Goal: Task Accomplishment & Management: Manage account settings

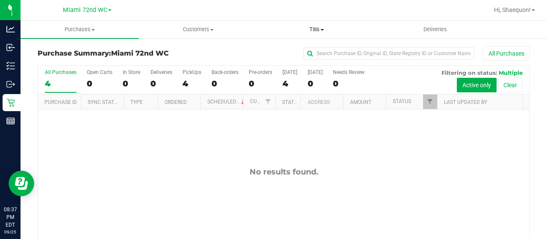
click at [319, 31] on span "Tills" at bounding box center [315, 30] width 117 height 8
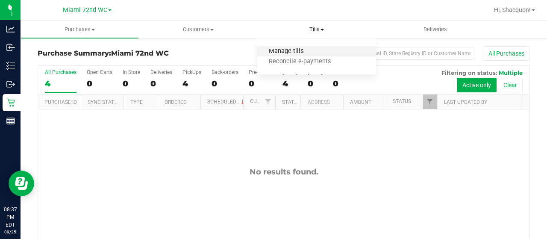
click at [300, 48] on span "Manage tills" at bounding box center [286, 51] width 58 height 7
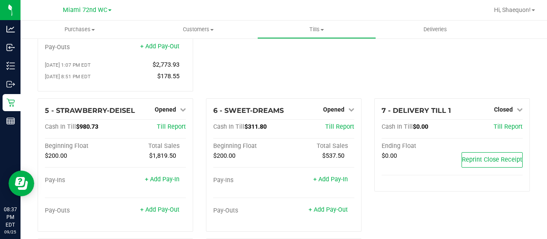
scroll to position [154, 0]
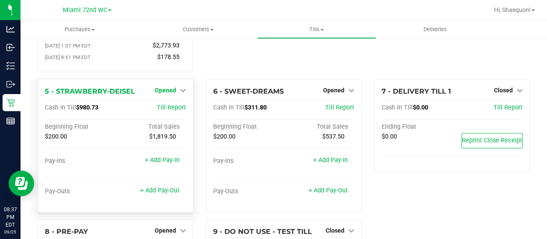
click at [161, 87] on span "Opened" at bounding box center [165, 90] width 21 height 7
click at [175, 104] on link "Close Till" at bounding box center [166, 107] width 23 height 7
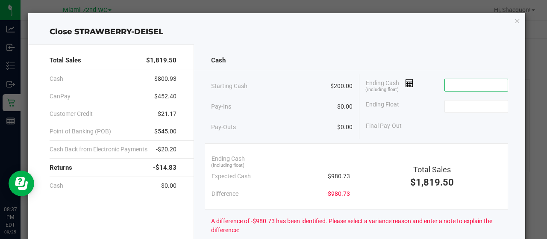
click at [462, 81] on input at bounding box center [475, 85] width 63 height 12
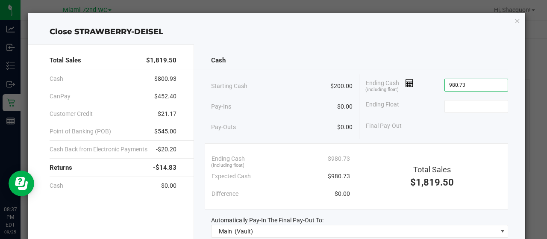
type input "$980.73"
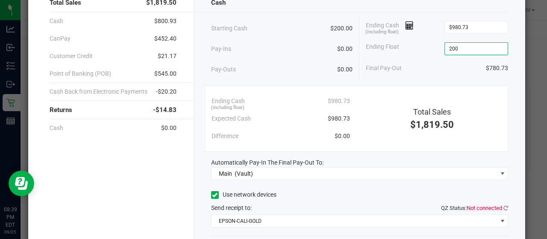
scroll to position [58, 0]
type input "$200.00"
click at [444, 59] on div "Final Pay-Out $780.73" at bounding box center [436, 68] width 142 height 18
click at [503, 205] on icon at bounding box center [505, 208] width 5 height 6
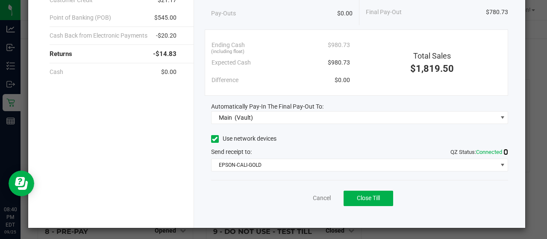
scroll to position [0, 0]
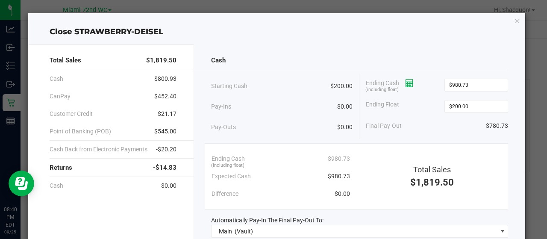
click at [406, 84] on icon at bounding box center [409, 83] width 8 height 6
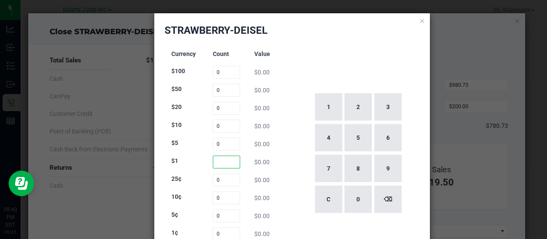
click at [225, 167] on input at bounding box center [227, 161] width 28 height 13
type input "189"
type input "4"
type input "45"
type input "0"
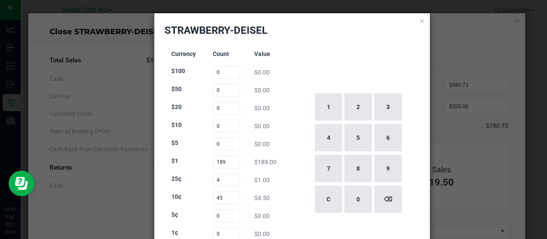
click at [287, 197] on div "Currency Count Value $100 0 $0.00 $50 0 $0.00 $20 0 $0.00 $10 0 $0.00 $5 0 $0.0…" at bounding box center [291, 153] width 255 height 218
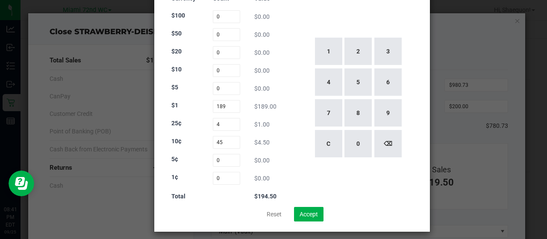
scroll to position [61, 0]
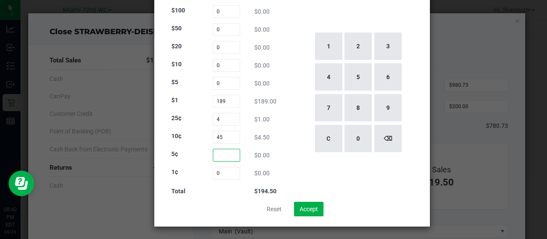
click at [226, 157] on input at bounding box center [227, 155] width 28 height 13
type input "30"
click at [280, 147] on div "Currency Count Value $100 0 $0.00 $50 0 $0.00 $20 0 $0.00 $10 0 $0.00 $5 0 $0.0…" at bounding box center [226, 92] width 124 height 218
click at [225, 172] on input at bounding box center [227, 173] width 28 height 13
type input "30"
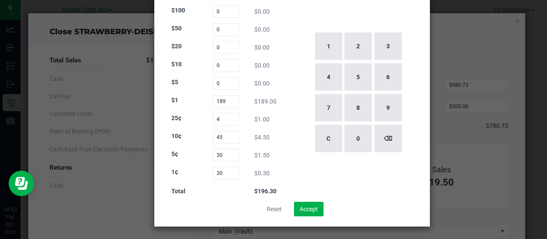
click at [282, 172] on div "Currency Count Value $100 0 $0.00 $50 0 $0.00 $20 0 $0.00 $10 0 $0.00 $5 0 $0.0…" at bounding box center [226, 92] width 124 height 218
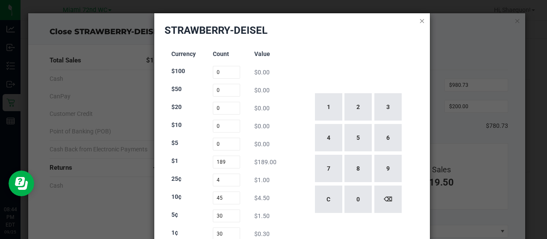
click at [419, 22] on icon at bounding box center [422, 20] width 6 height 10
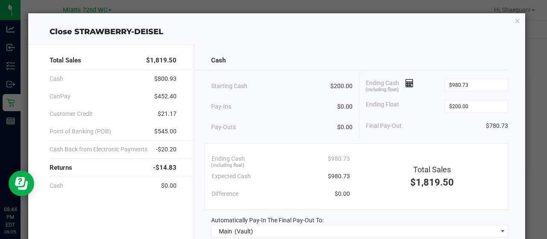
scroll to position [114, 0]
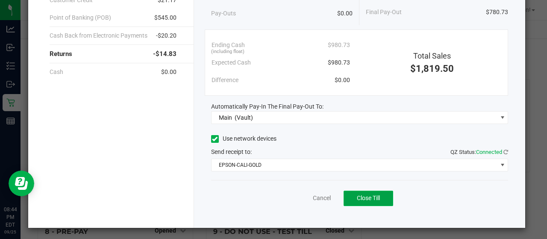
click at [365, 194] on span "Close Till" at bounding box center [368, 197] width 23 height 7
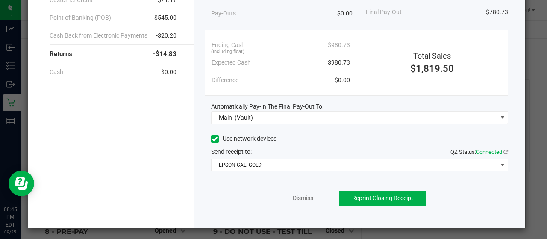
click at [292, 198] on link "Dismiss" at bounding box center [302, 197] width 20 height 9
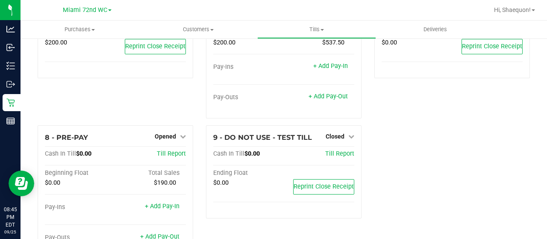
scroll to position [275, 0]
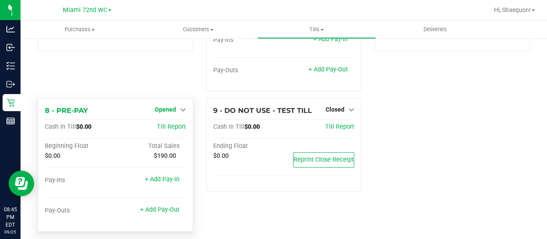
click at [175, 106] on link "Opened" at bounding box center [170, 109] width 31 height 7
click at [171, 123] on link "Close Till" at bounding box center [166, 126] width 23 height 7
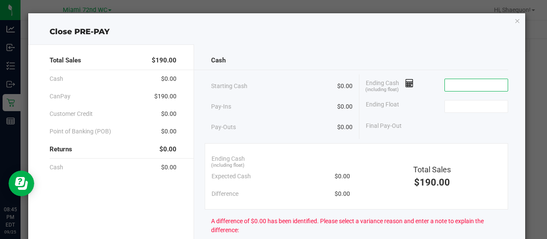
click at [473, 88] on input at bounding box center [475, 85] width 63 height 12
type input "$0.00"
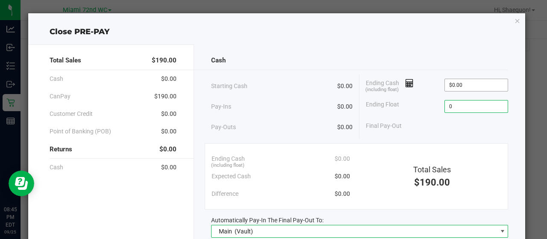
type input "$0.00"
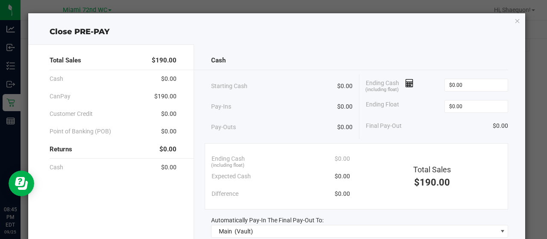
click at [332, 114] on div "Pay-Ins $0.00" at bounding box center [282, 107] width 142 height 18
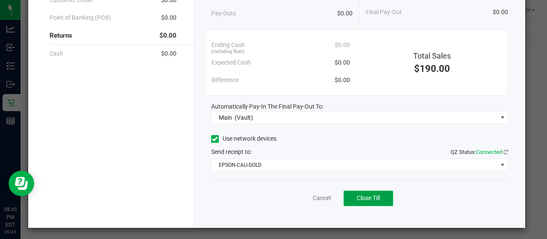
click at [364, 194] on span "Close Till" at bounding box center [368, 197] width 23 height 7
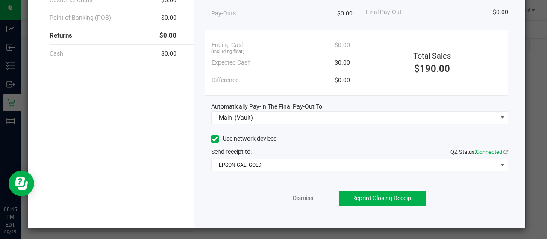
click at [294, 197] on link "Dismiss" at bounding box center [302, 197] width 20 height 9
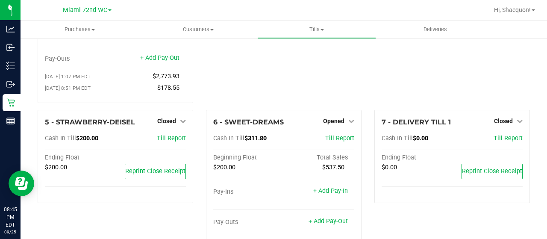
scroll to position [157, 0]
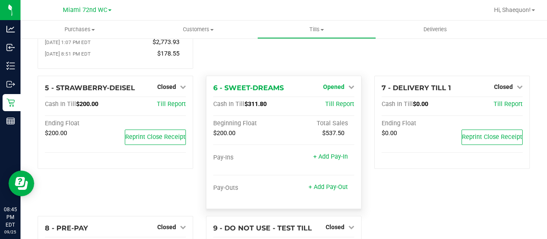
click at [339, 83] on span "Opened" at bounding box center [333, 86] width 21 height 7
click at [334, 101] on link "Close Till" at bounding box center [334, 104] width 23 height 7
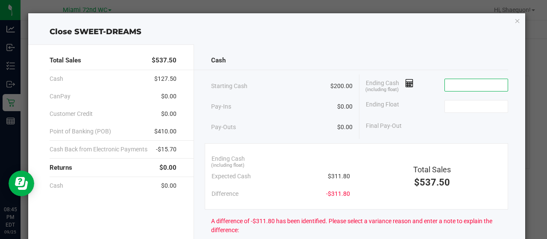
click at [468, 82] on input at bounding box center [475, 85] width 63 height 12
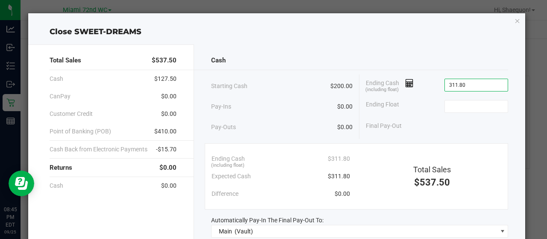
type input "$311.80"
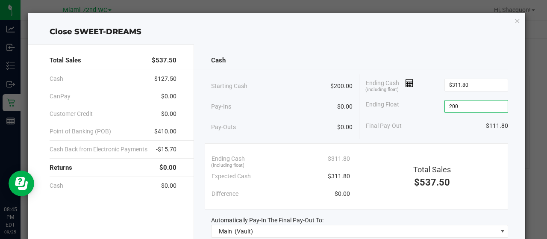
type input "$200.00"
click at [334, 63] on div "Cash" at bounding box center [359, 60] width 297 height 18
click at [405, 80] on icon at bounding box center [409, 83] width 8 height 6
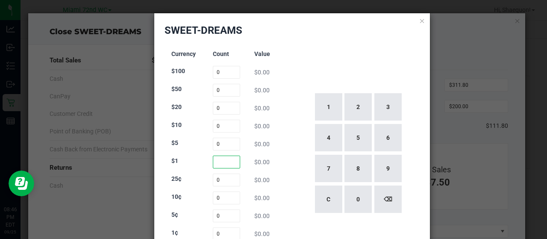
click at [230, 162] on input at bounding box center [227, 161] width 28 height 13
type input "190"
type input "8"
type input "52"
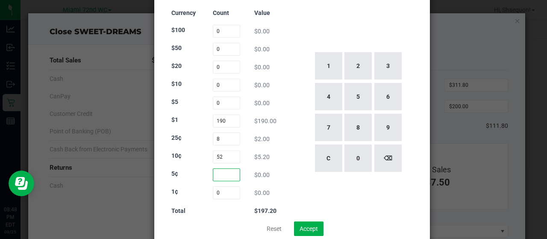
scroll to position [61, 0]
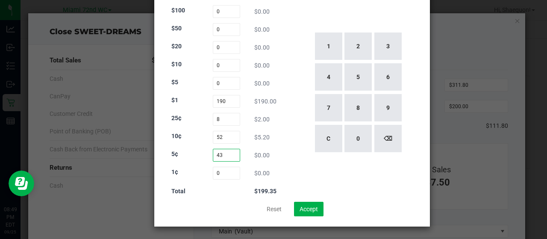
type input "43"
type input "75"
click at [287, 166] on div "Currency Count Value $100 0 $0.00 $50 0 $0.00 $20 0 $0.00 $10 0 $0.00 $5 0 $0.0…" at bounding box center [291, 92] width 255 height 218
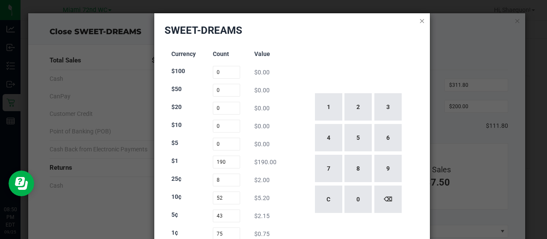
click at [419, 23] on icon at bounding box center [422, 20] width 6 height 10
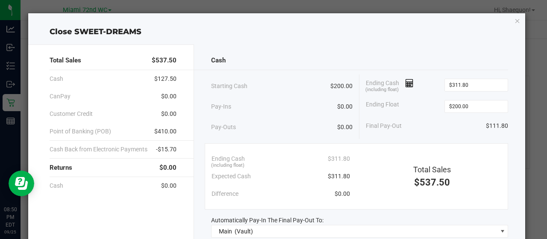
scroll to position [114, 0]
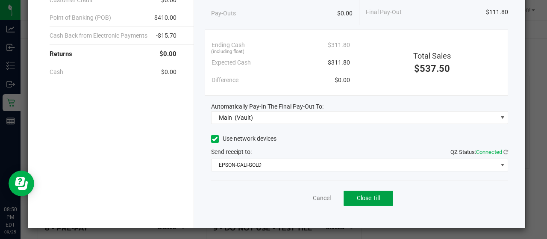
click at [370, 195] on span "Close Till" at bounding box center [368, 197] width 23 height 7
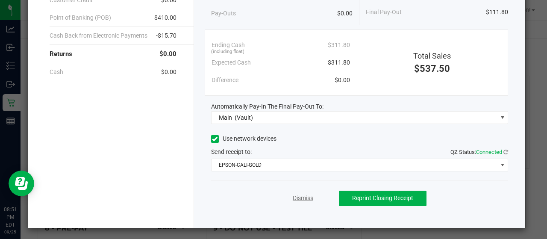
click at [301, 195] on link "Dismiss" at bounding box center [302, 197] width 20 height 9
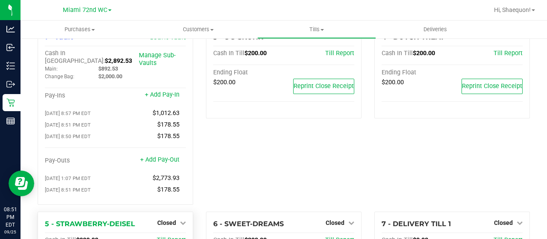
scroll to position [0, 0]
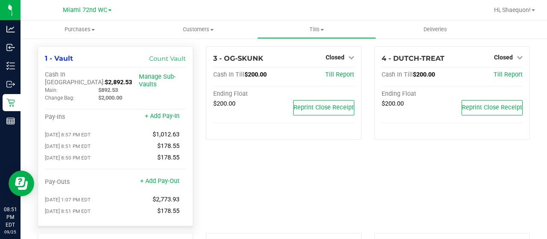
click at [105, 79] on span "$2,892.53" at bounding box center [118, 82] width 27 height 7
copy span "2,892.53"
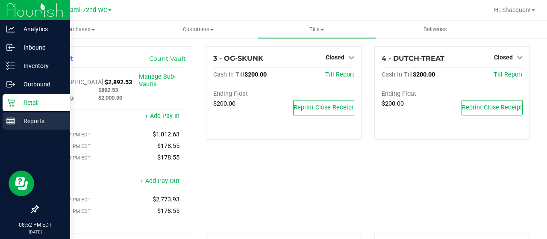
click at [14, 116] on div "Reports" at bounding box center [36, 120] width 67 height 17
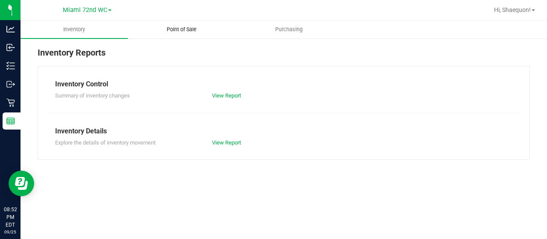
click at [187, 30] on span "Point of Sale" at bounding box center [181, 30] width 53 height 8
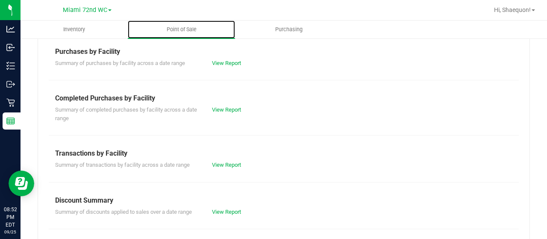
scroll to position [173, 0]
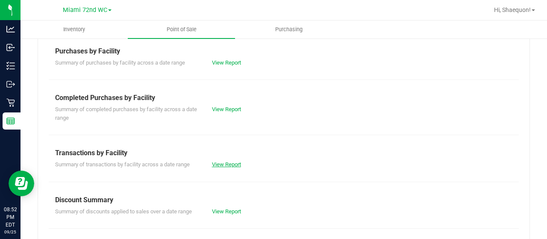
click at [229, 164] on link "View Report" at bounding box center [226, 164] width 29 height 6
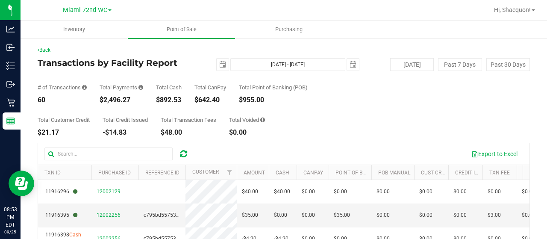
click at [118, 100] on div "$2,496.27" at bounding box center [121, 99] width 44 height 7
copy div "2,496.27"
click at [219, 64] on span "select" at bounding box center [222, 64] width 7 height 7
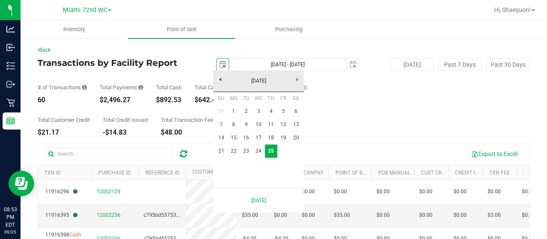
scroll to position [0, 21]
click at [231, 147] on link "22" at bounding box center [233, 150] width 12 height 13
type input "[DATE]"
type input "[DATE] - [DATE]"
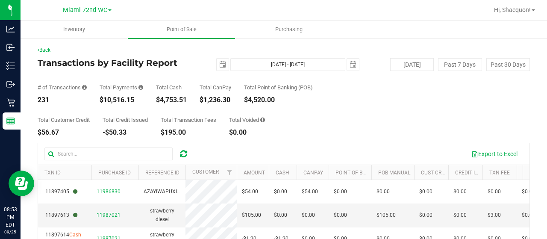
click at [120, 100] on div "$10,516.15" at bounding box center [121, 99] width 44 height 7
copy div "10,516.15"
click at [220, 68] on span "select" at bounding box center [222, 64] width 12 height 12
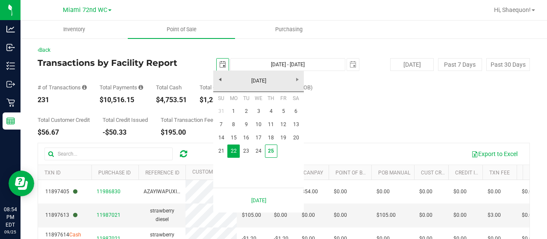
scroll to position [0, 21]
click at [236, 111] on link "1" at bounding box center [233, 111] width 12 height 13
type input "[DATE]"
type input "[DATE] - [DATE]"
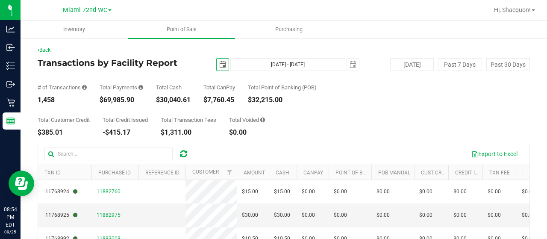
click at [120, 103] on div "$69,985.90" at bounding box center [121, 99] width 44 height 7
copy div "69,985.90"
click at [188, 31] on span "Point of Sale" at bounding box center [181, 30] width 53 height 8
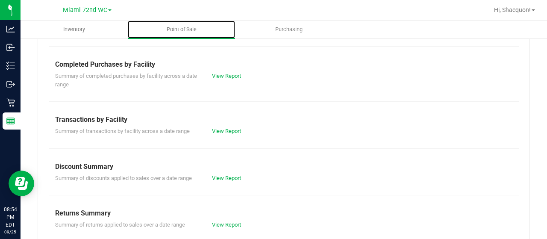
scroll to position [207, 0]
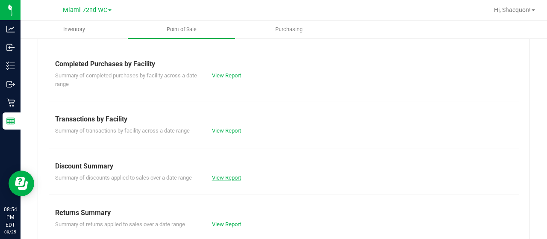
click at [232, 174] on link "View Report" at bounding box center [226, 177] width 29 height 6
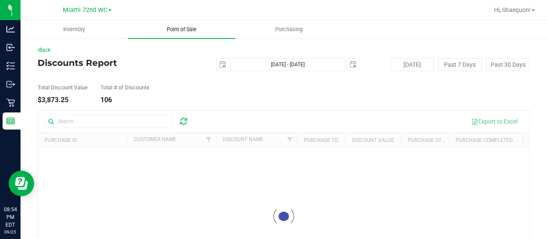
click at [182, 31] on span "Point of Sale" at bounding box center [181, 30] width 53 height 8
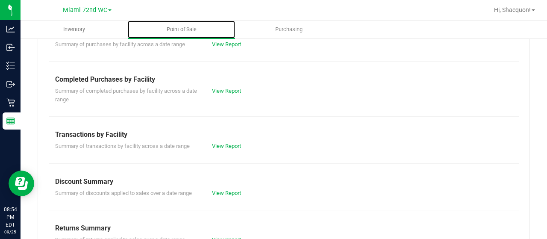
scroll to position [193, 0]
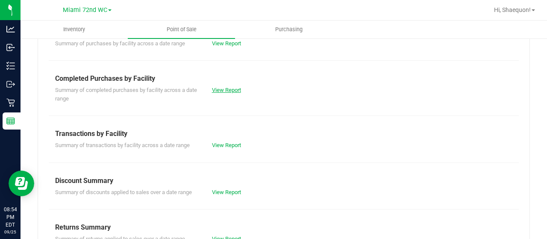
click at [235, 89] on link "View Report" at bounding box center [226, 90] width 29 height 6
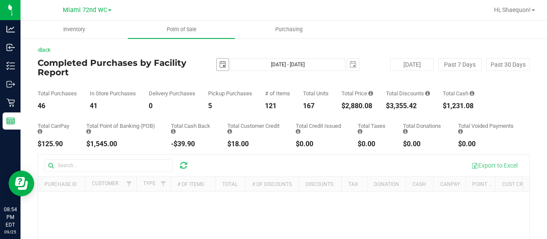
click at [220, 64] on span "select" at bounding box center [222, 64] width 7 height 7
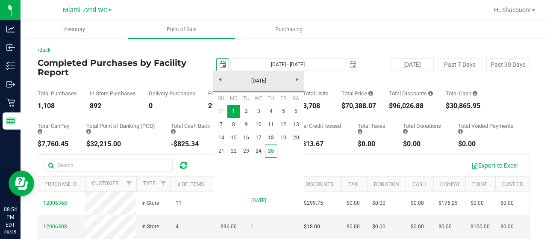
scroll to position [0, 21]
click at [271, 147] on link "25" at bounding box center [271, 150] width 12 height 13
type input "[DATE]"
type input "[DATE] - [DATE]"
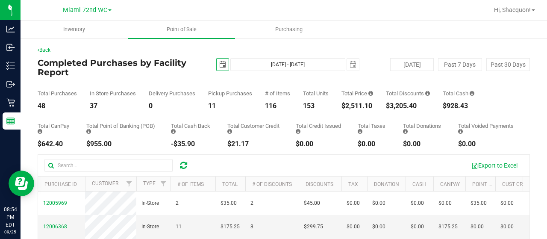
click at [405, 107] on div "$3,205.40" at bounding box center [408, 105] width 44 height 7
copy div "3,205.40"
click at [173, 26] on span "Point of Sale" at bounding box center [181, 30] width 53 height 8
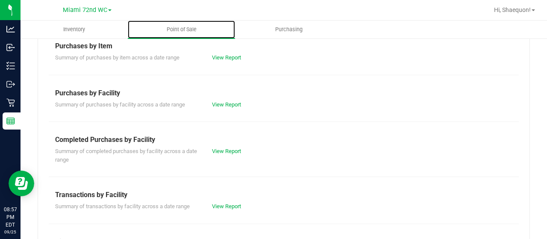
scroll to position [140, 0]
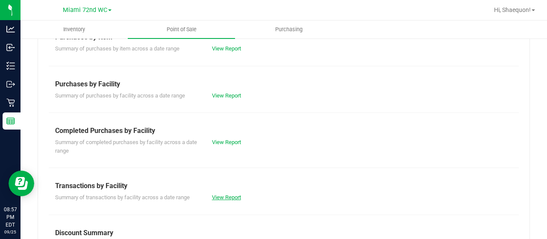
click at [226, 194] on link "View Report" at bounding box center [226, 197] width 29 height 6
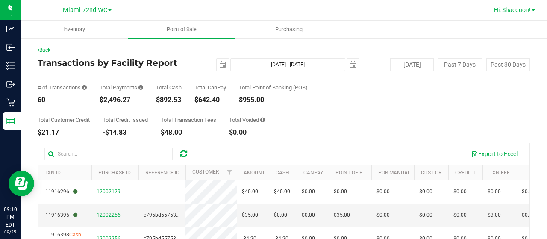
click at [517, 10] on span "Hi, Shaequon!" at bounding box center [512, 9] width 37 height 7
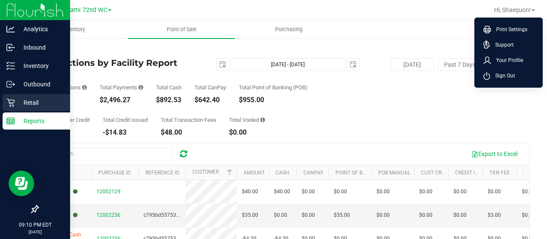
click at [15, 107] on p "Retail" at bounding box center [40, 102] width 51 height 10
